Goal: Information Seeking & Learning: Learn about a topic

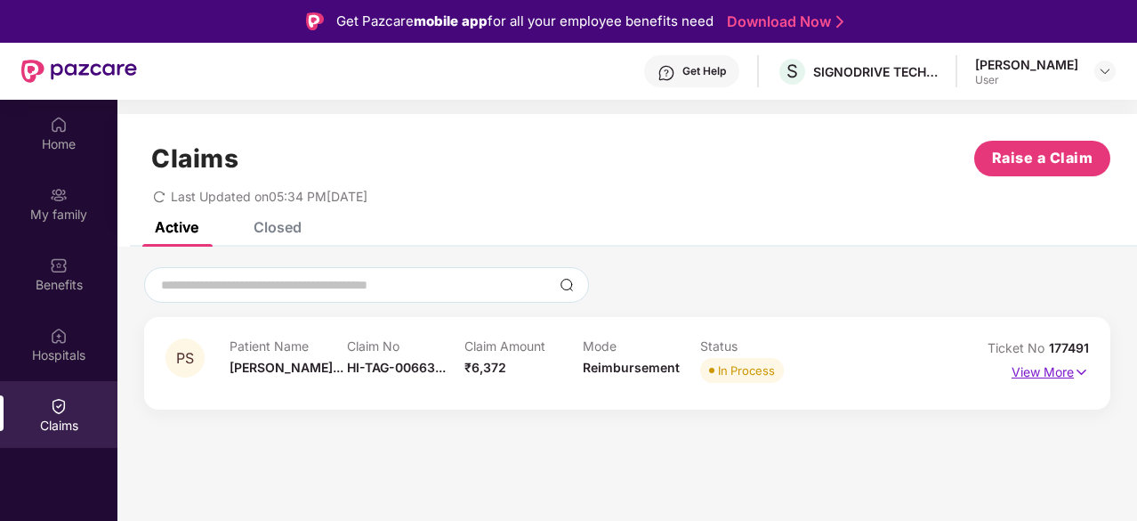
click at [1086, 375] on img at bounding box center [1081, 372] width 15 height 20
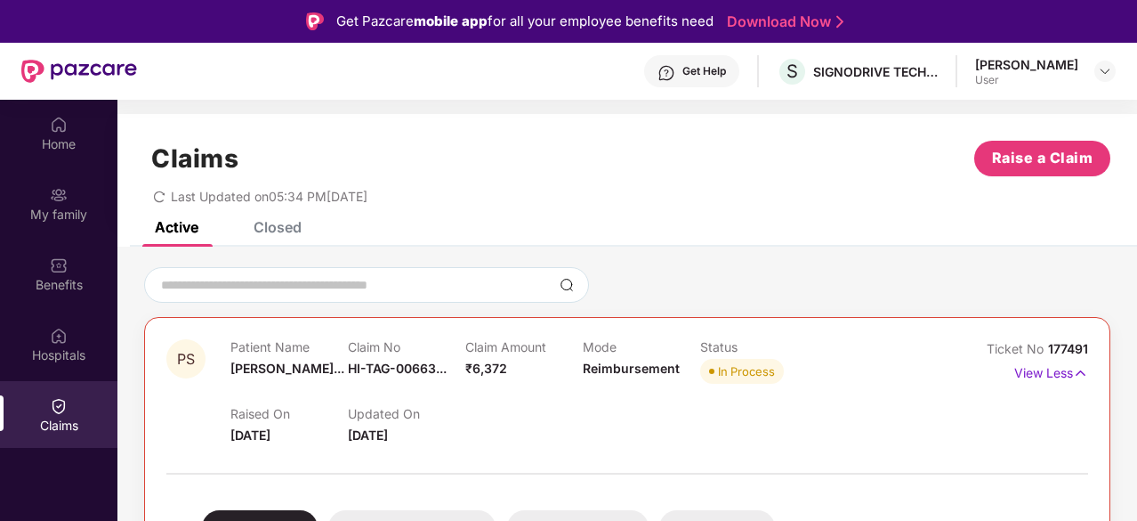
click at [161, 197] on icon "redo" at bounding box center [159, 196] width 12 height 12
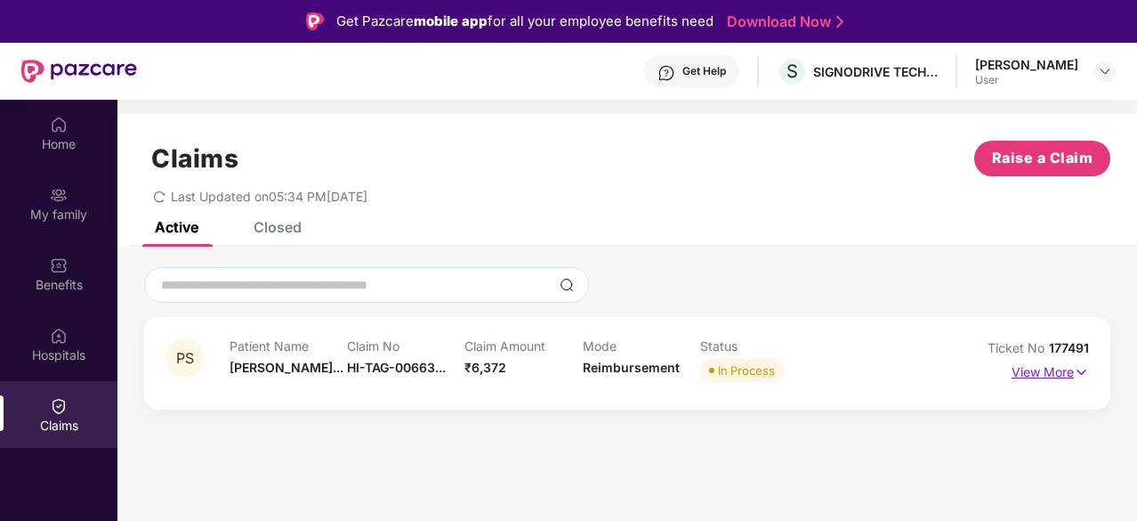
click at [1047, 368] on p "View More" at bounding box center [1050, 370] width 77 height 24
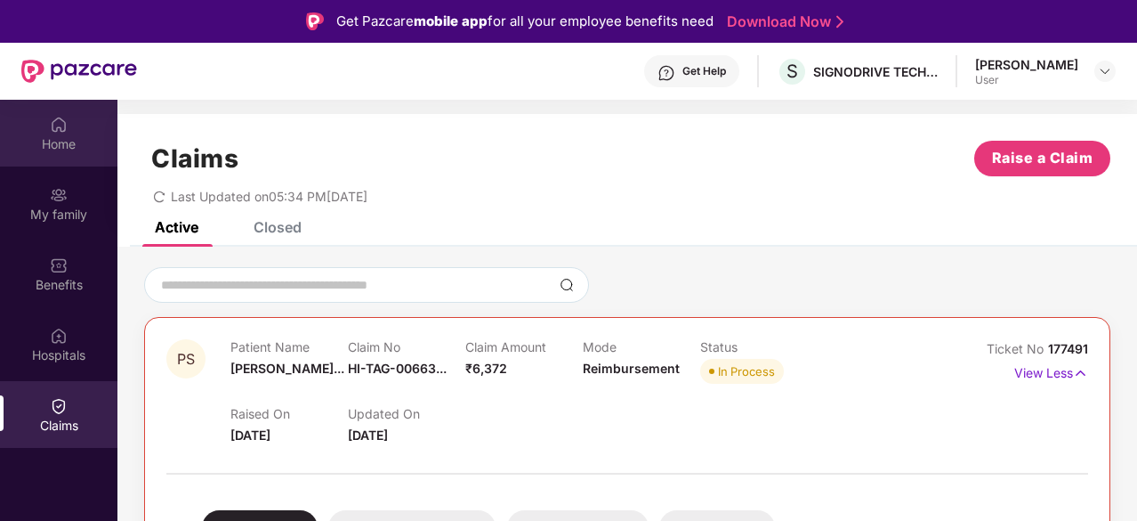
click at [77, 130] on div "Home" at bounding box center [58, 133] width 117 height 67
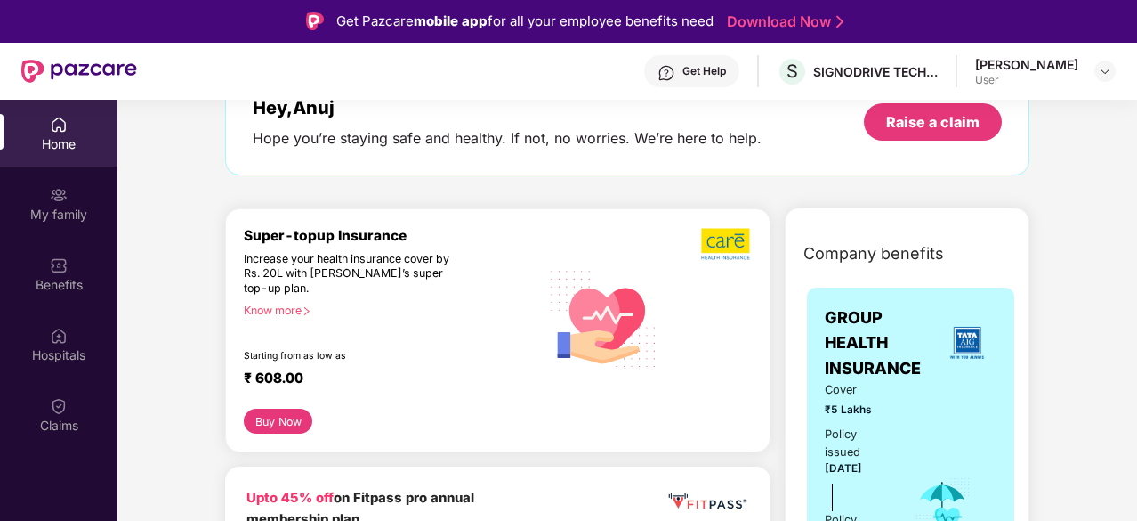
scroll to position [114, 0]
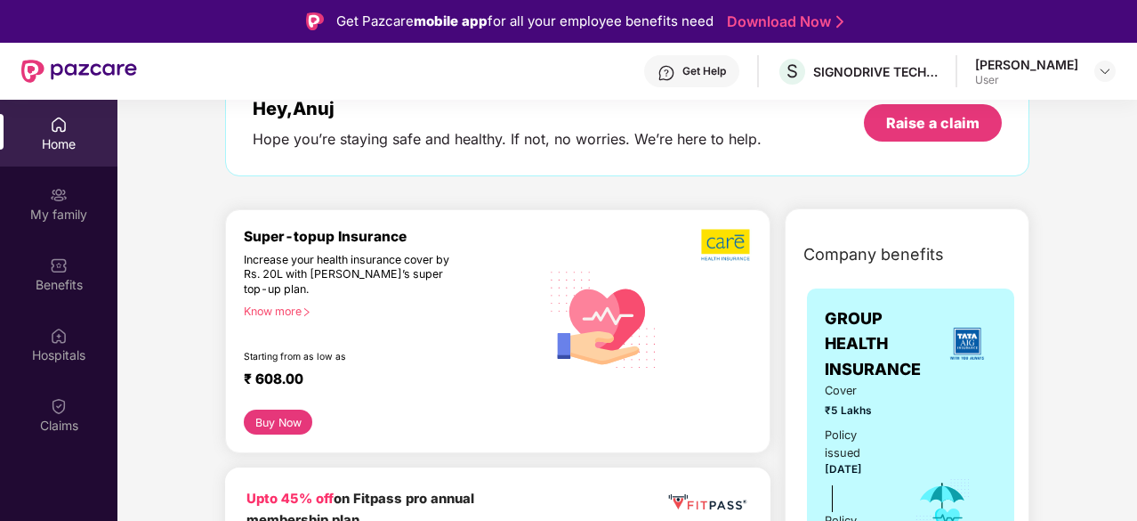
click at [706, 261] on div at bounding box center [710, 319] width 85 height 182
click at [742, 240] on img at bounding box center [726, 245] width 51 height 34
click at [614, 326] on img at bounding box center [603, 318] width 127 height 129
click at [300, 233] on div "Super-topup Insurance" at bounding box center [392, 236] width 296 height 17
click at [302, 305] on div "Know more" at bounding box center [387, 310] width 286 height 12
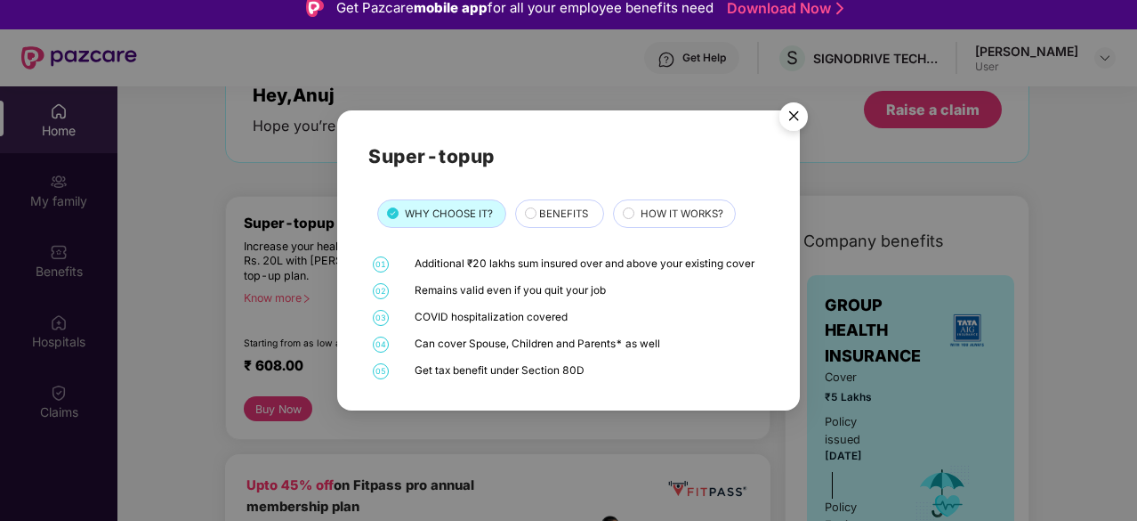
scroll to position [14, 0]
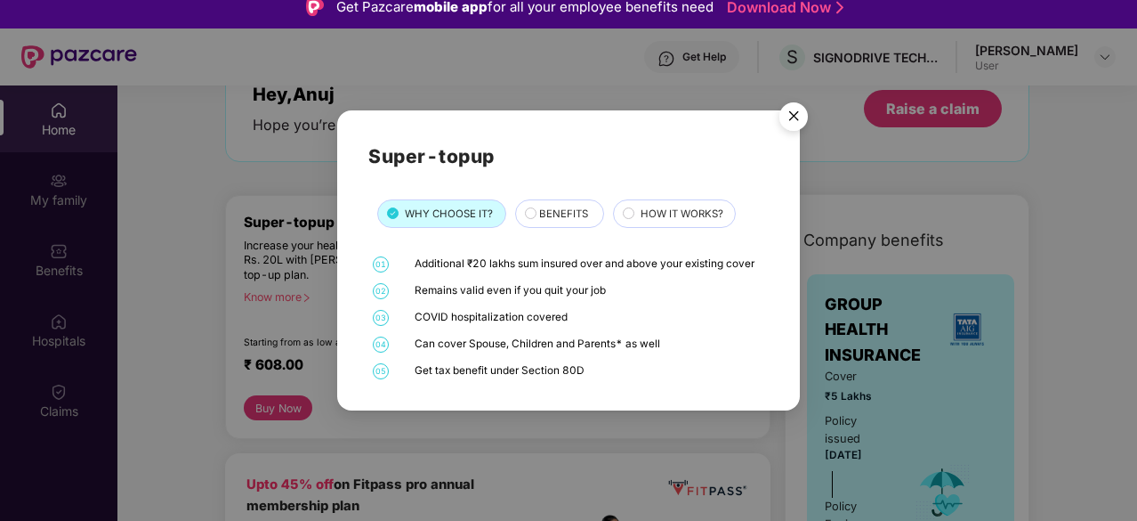
click at [547, 216] on span "BENEFITS" at bounding box center [563, 214] width 49 height 16
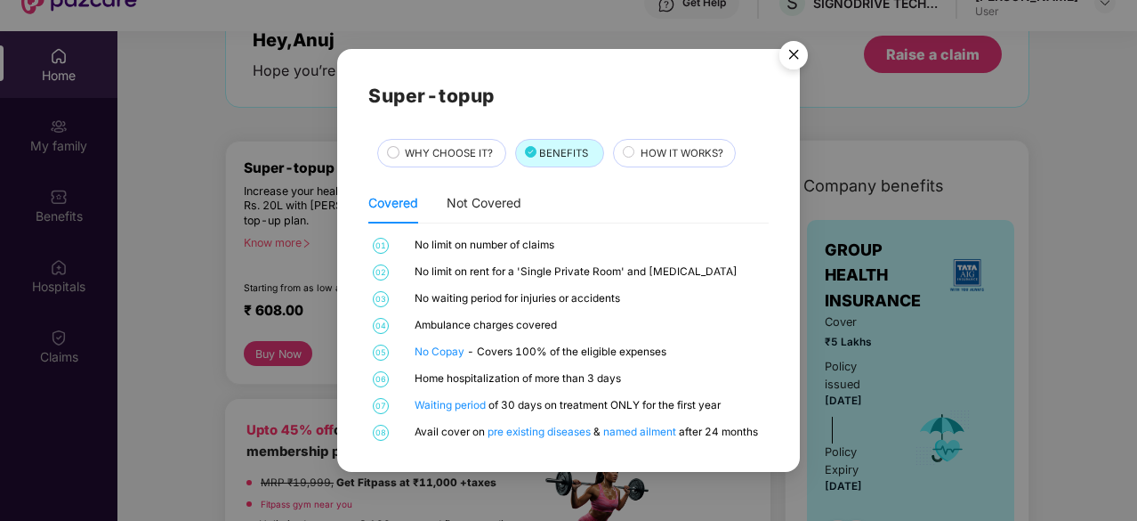
scroll to position [69, 0]
click at [691, 152] on span "HOW IT WORKS?" at bounding box center [682, 153] width 83 height 16
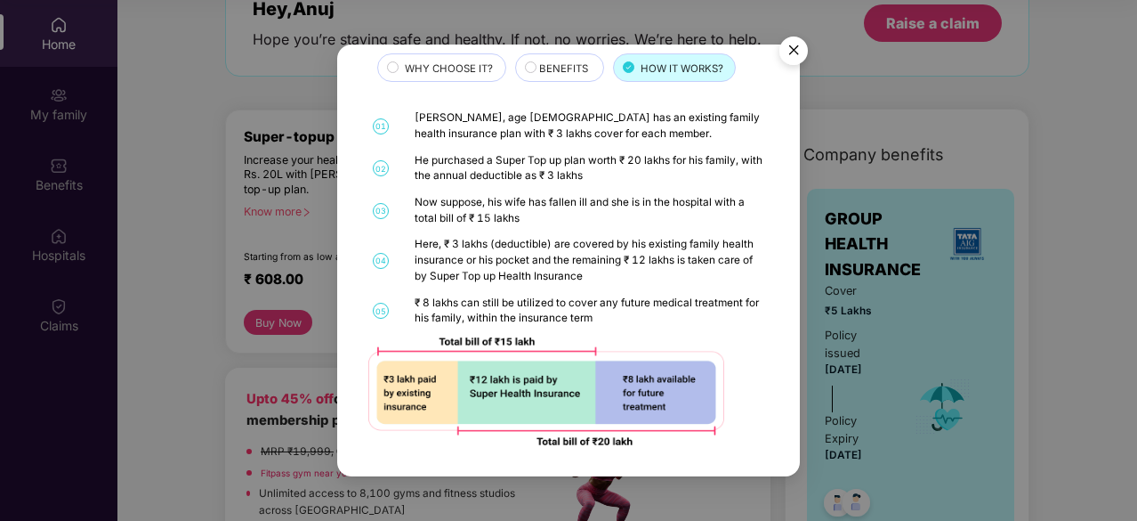
scroll to position [0, 0]
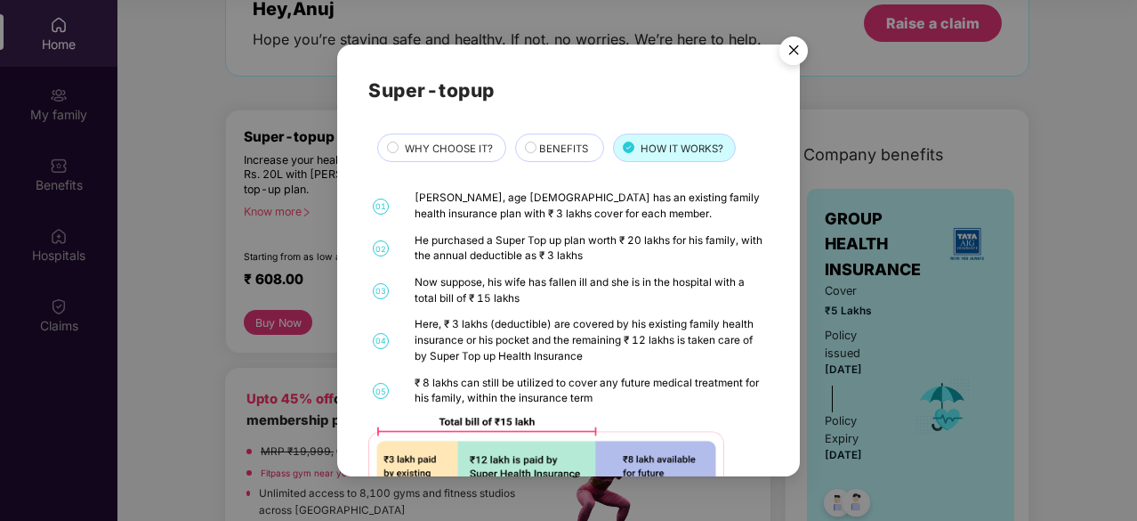
click at [791, 53] on img "Close" at bounding box center [794, 53] width 50 height 50
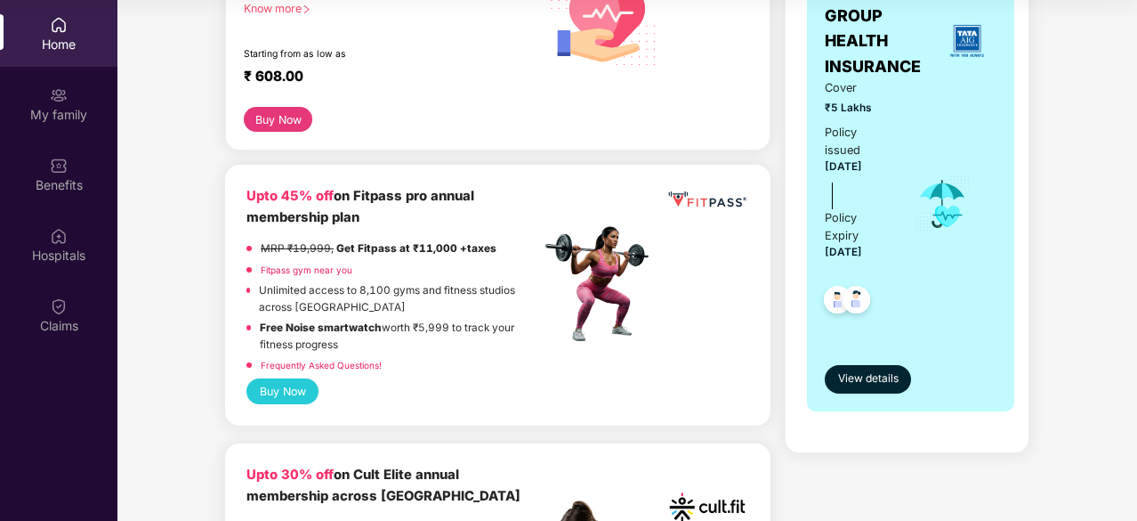
scroll to position [320, 0]
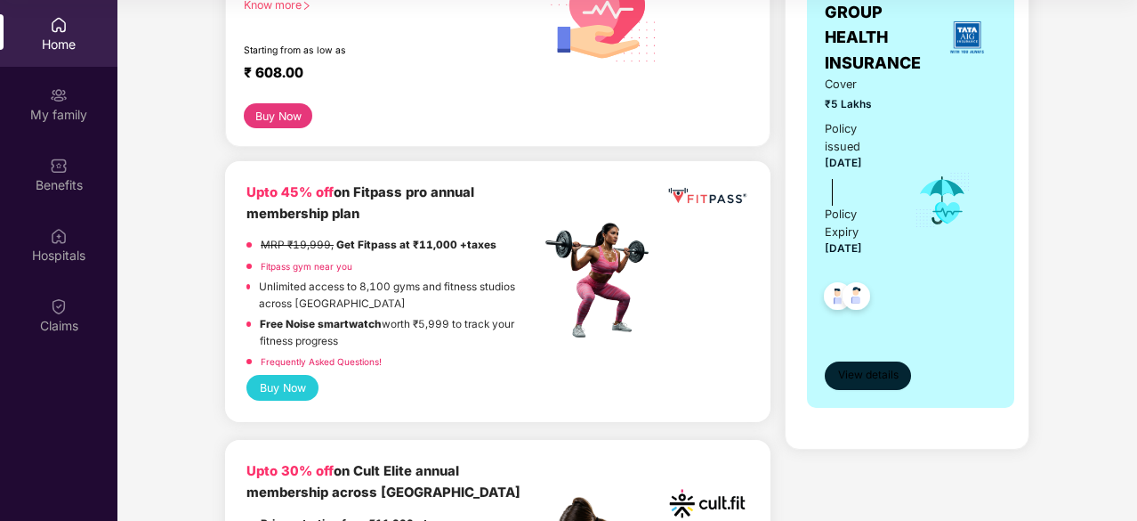
click at [859, 361] on button "View details" at bounding box center [868, 375] width 86 height 28
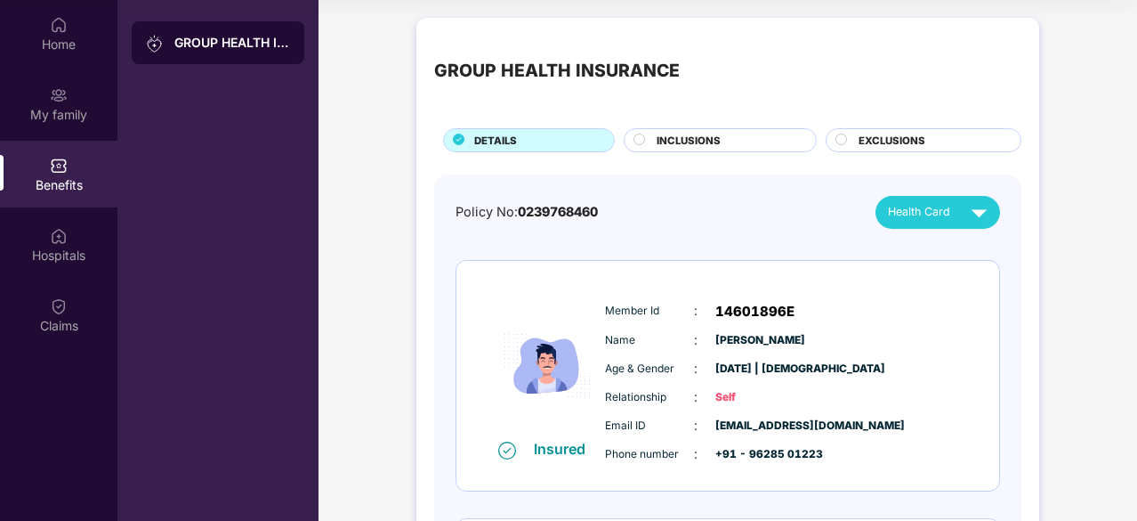
scroll to position [0, 0]
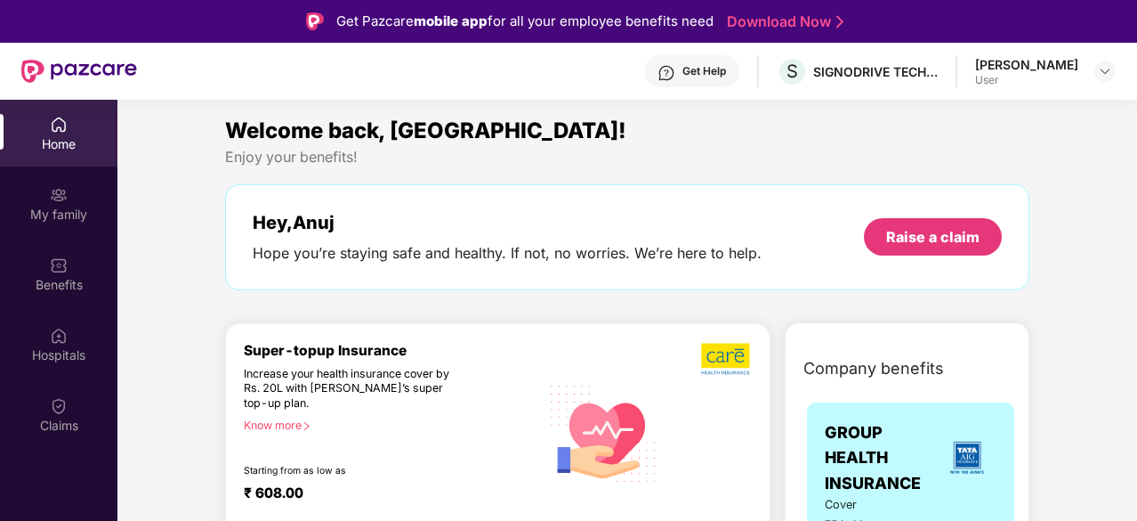
scroll to position [100, 0]
